Goal: Information Seeking & Learning: Learn about a topic

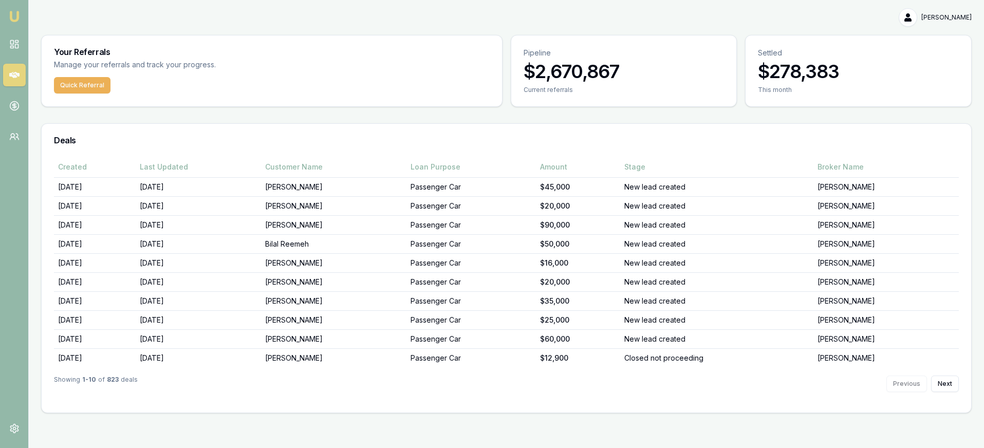
click at [949, 392] on div "Showing 1 - 10 of 823 deals Previous Next" at bounding box center [506, 383] width 905 height 33
click at [947, 385] on button "Next" at bounding box center [945, 384] width 28 height 16
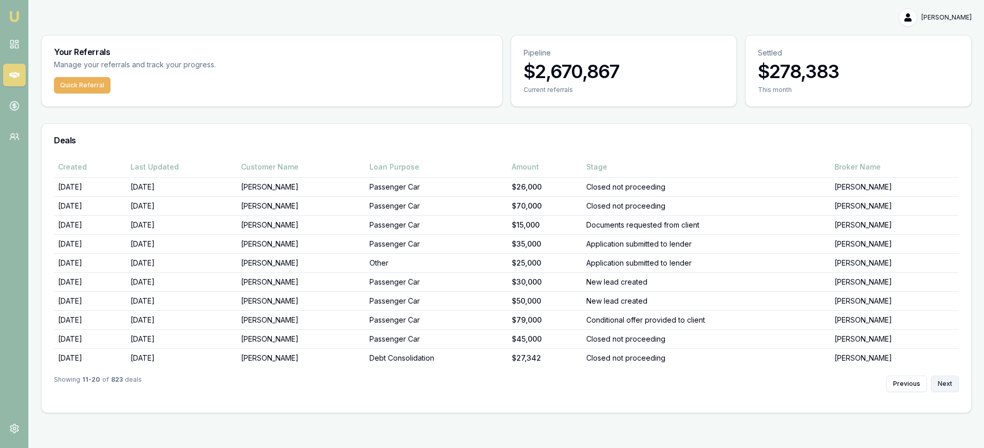
click at [947, 385] on button "Next" at bounding box center [945, 384] width 28 height 16
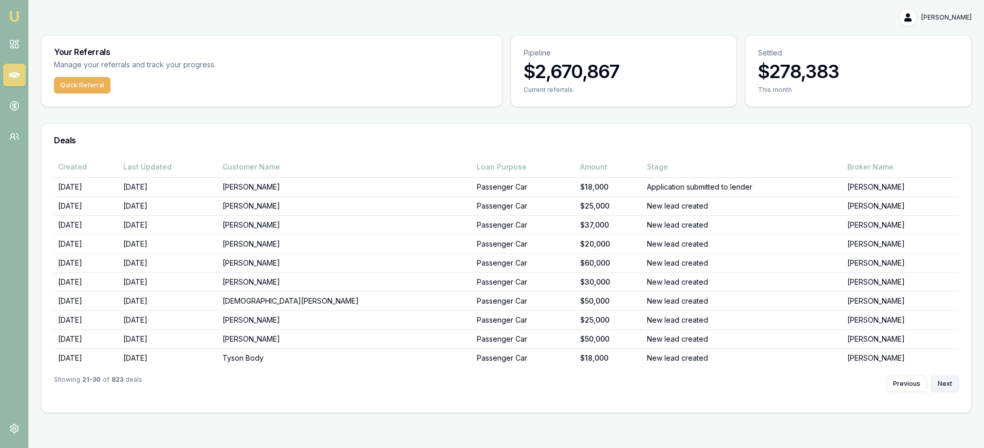
click at [947, 385] on button "Next" at bounding box center [945, 384] width 28 height 16
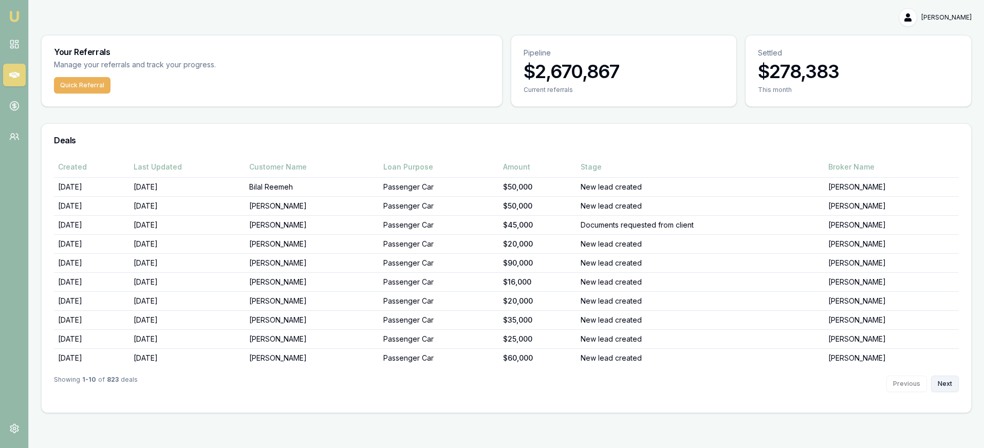
click at [946, 378] on button "Next" at bounding box center [945, 384] width 28 height 16
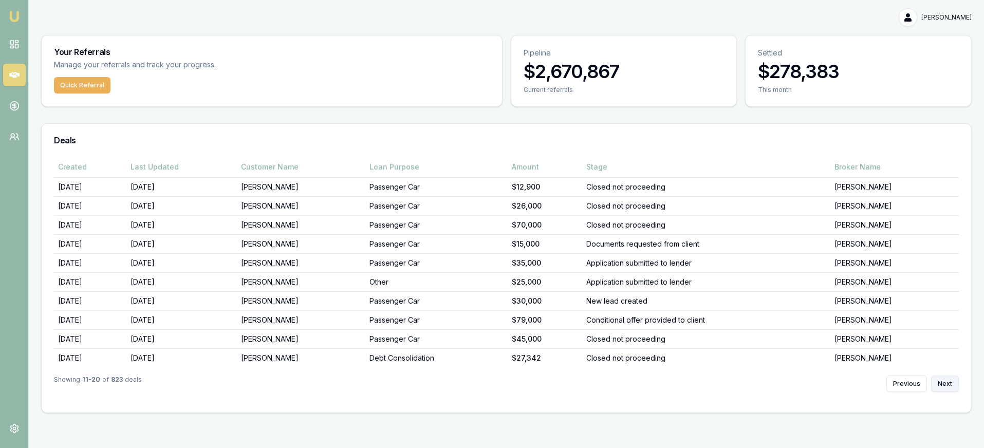
click at [947, 378] on button "Next" at bounding box center [945, 384] width 28 height 16
